Goal: Check status: Check status

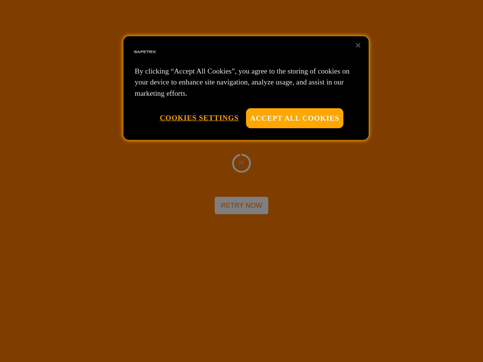
click at [242, 181] on div at bounding box center [241, 181] width 483 height 362
click at [295, 118] on button "Accept All Cookies" at bounding box center [294, 118] width 97 height 20
click at [199, 118] on button "Cookies Settings" at bounding box center [199, 117] width 79 height 19
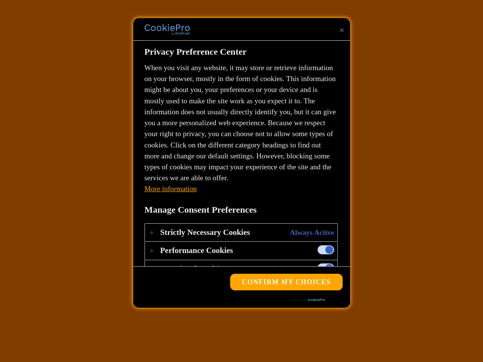
click at [358, 45] on div "28 Retry Now" at bounding box center [241, 181] width 483 height 362
